Goal: Information Seeking & Learning: Find specific fact

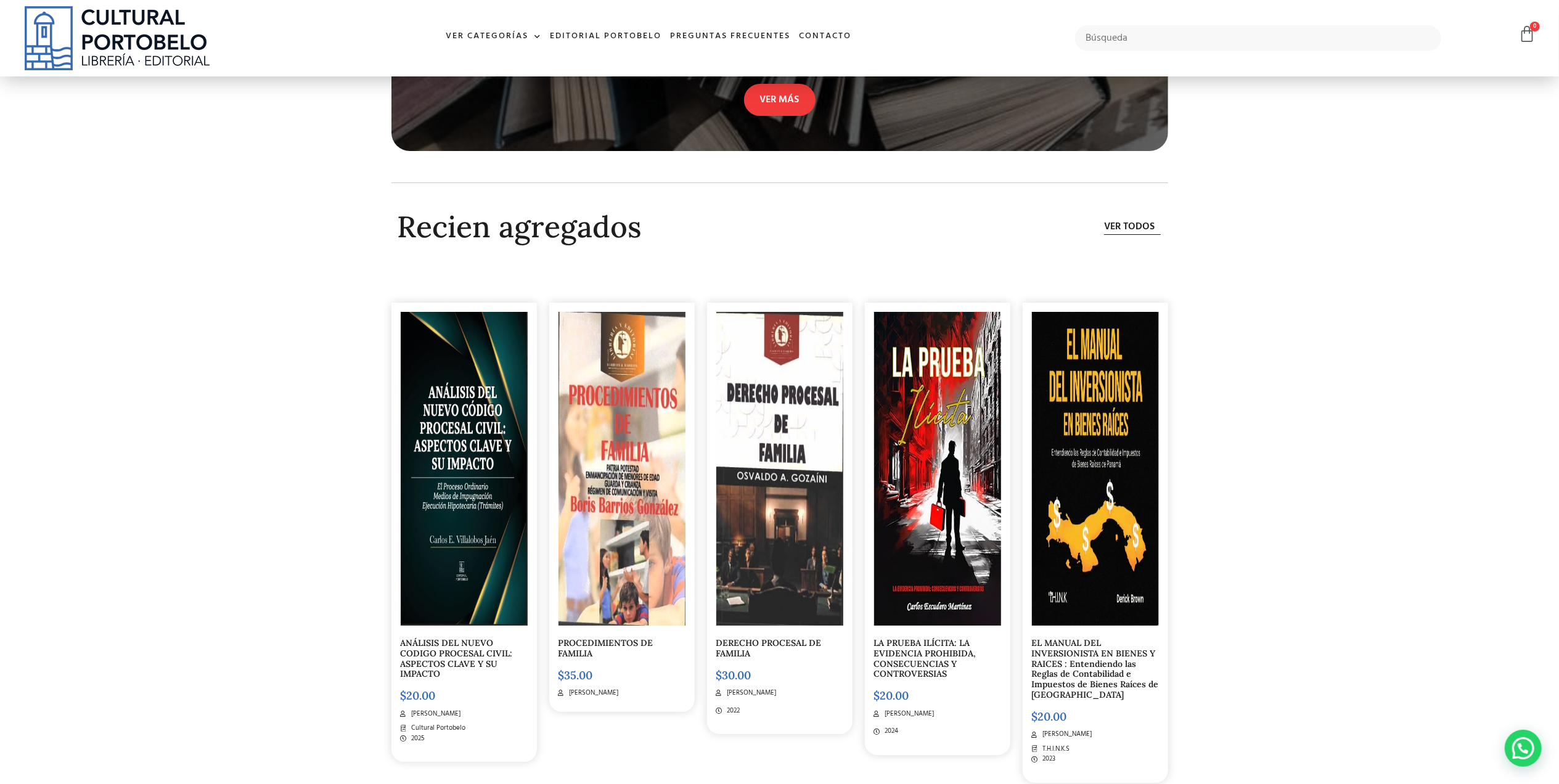
scroll to position [3842, 0]
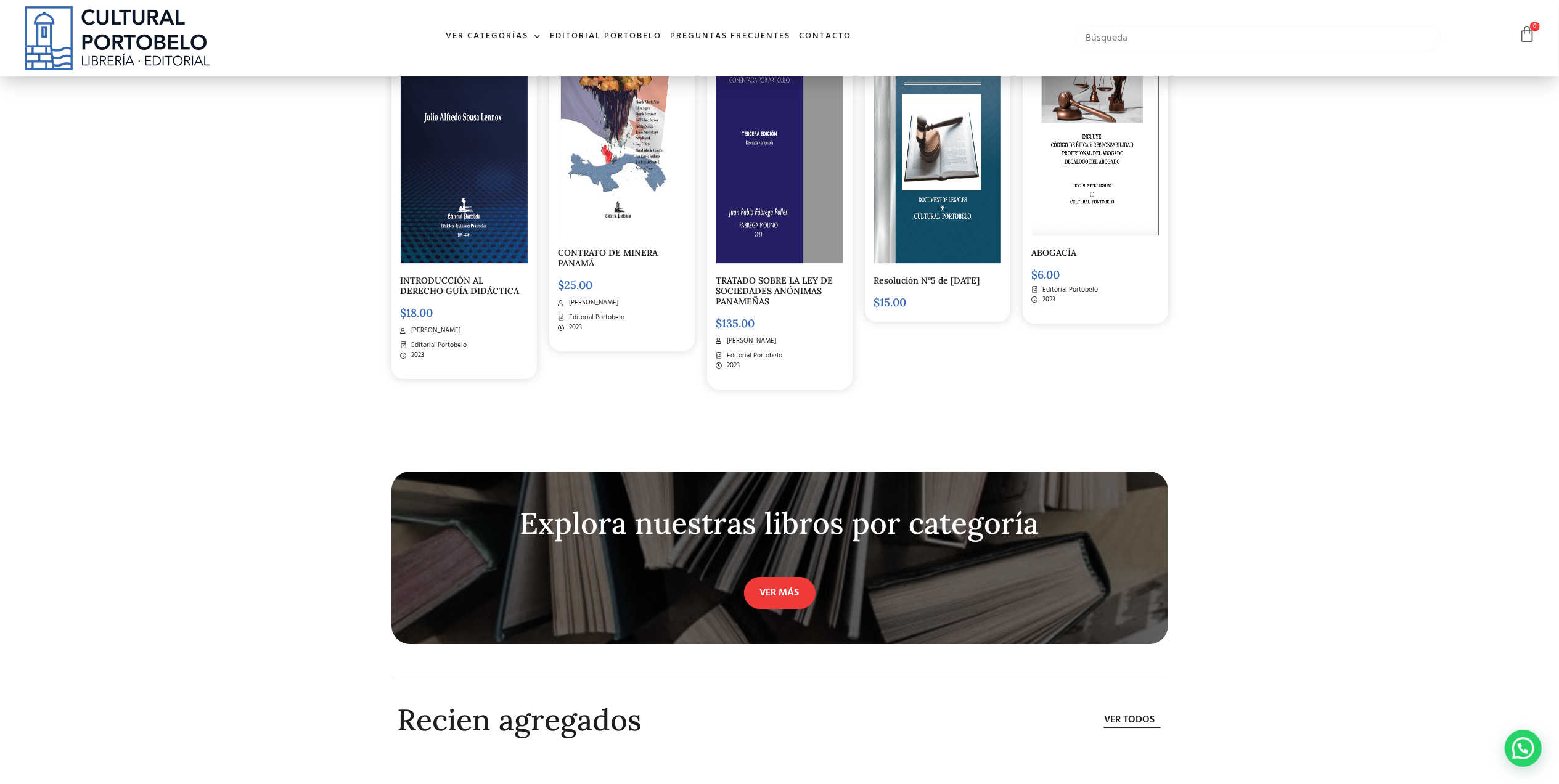
click at [1126, 43] on input "text" at bounding box center [1258, 38] width 366 height 26
type input "empresas 3.0"
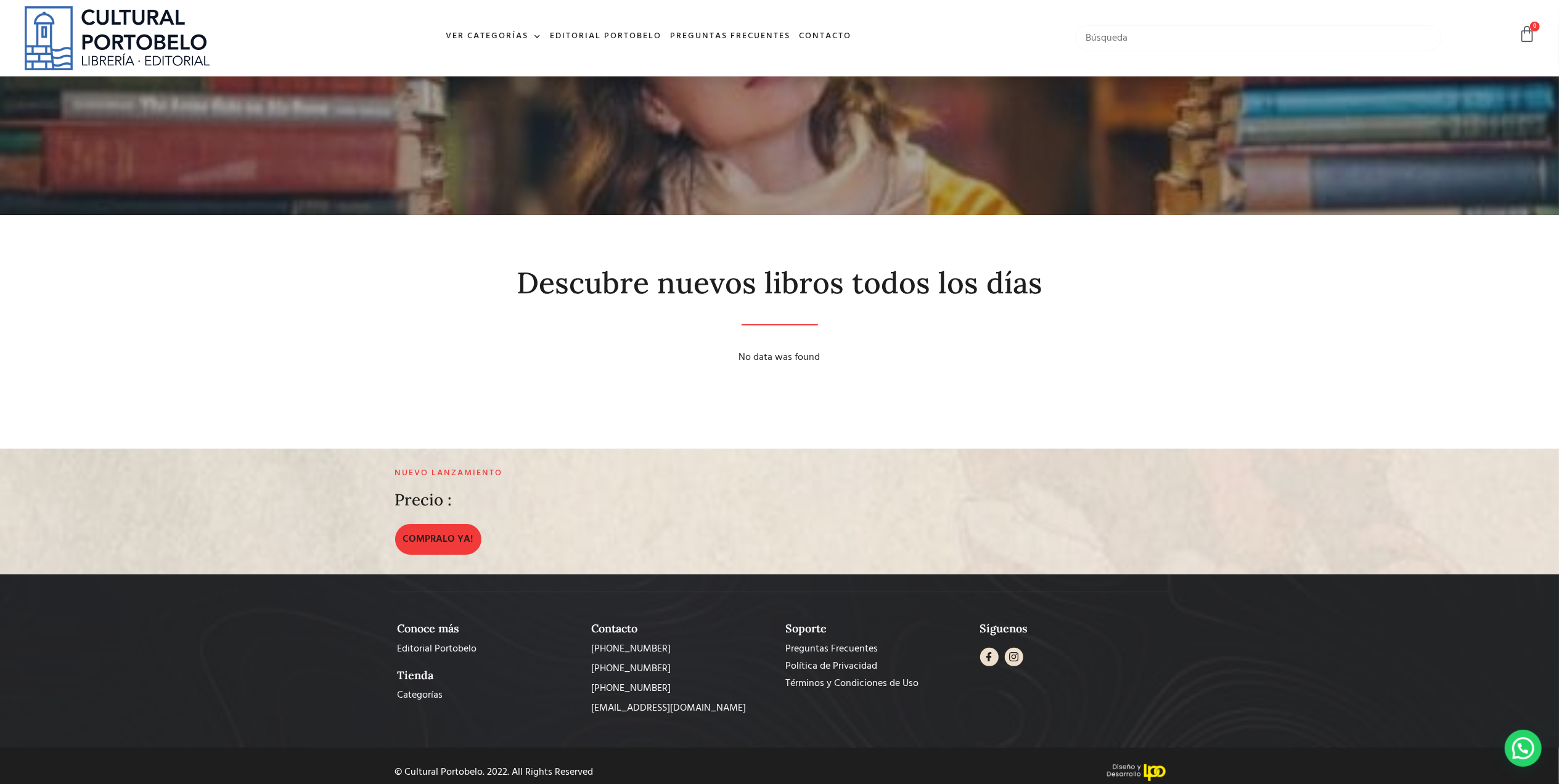
click at [1194, 32] on input "text" at bounding box center [1258, 38] width 366 height 26
type input "hanoi morillo"
